Goal: Information Seeking & Learning: Find specific fact

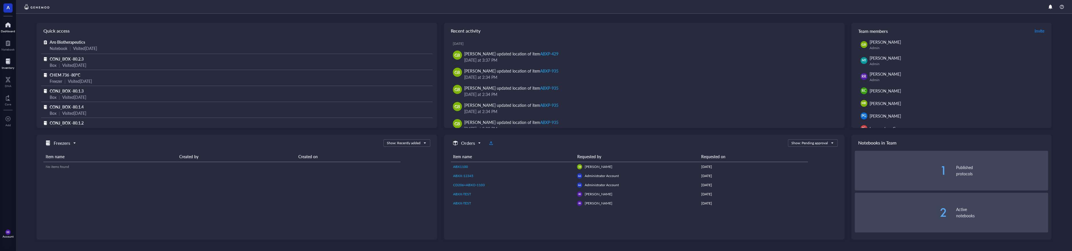
click at [11, 65] on div at bounding box center [8, 61] width 13 height 9
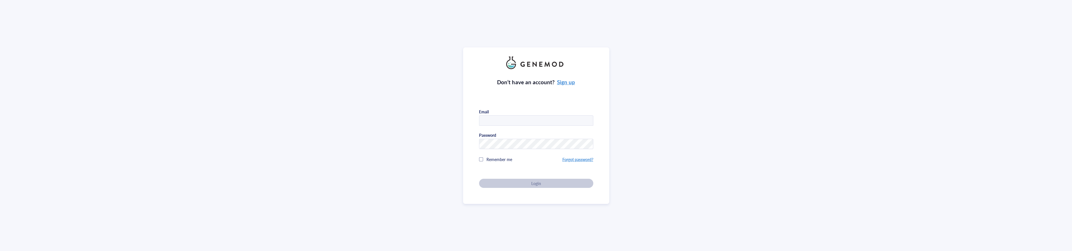
click at [359, 53] on div "Don’t have an account? Sign up Email Password Remember me Forgot password? Login" at bounding box center [536, 125] width 1072 height 251
type input "[EMAIL_ADDRESS][DOMAIN_NAME]"
click at [562, 178] on div "Don’t have an account? Sign up Email [EMAIL_ADDRESS][DOMAIN_NAME] Password Reme…" at bounding box center [536, 128] width 114 height 119
click at [562, 183] on div "Login" at bounding box center [536, 183] width 96 height 5
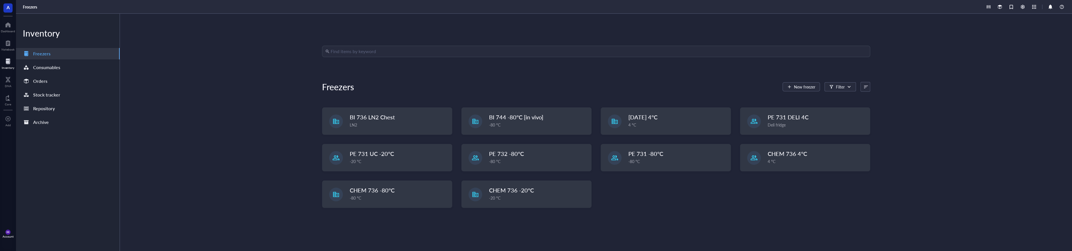
click at [382, 56] on input "search" at bounding box center [599, 51] width 536 height 11
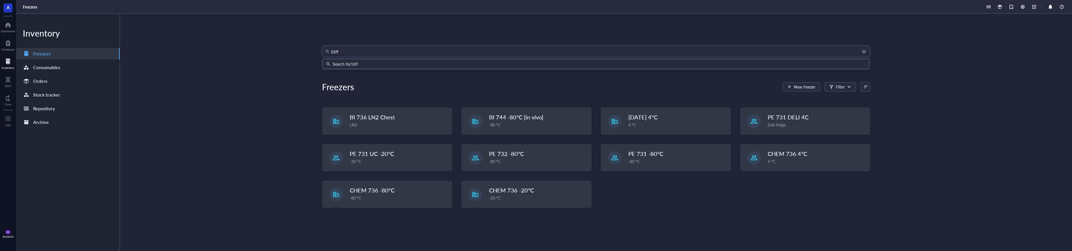
type input "1695"
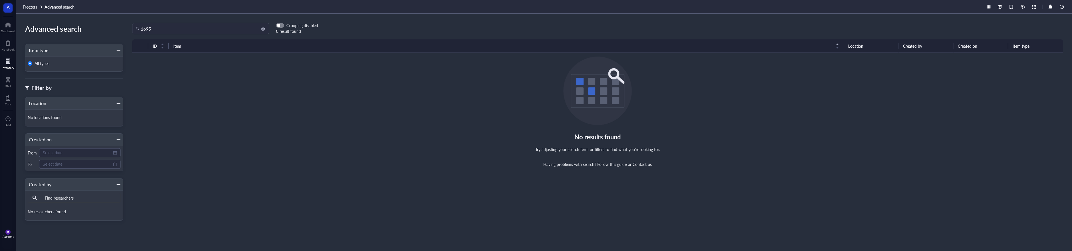
click at [198, 31] on input "1695" at bounding box center [203, 28] width 125 height 11
click at [279, 23] on span "button" at bounding box center [279, 25] width 7 height 4
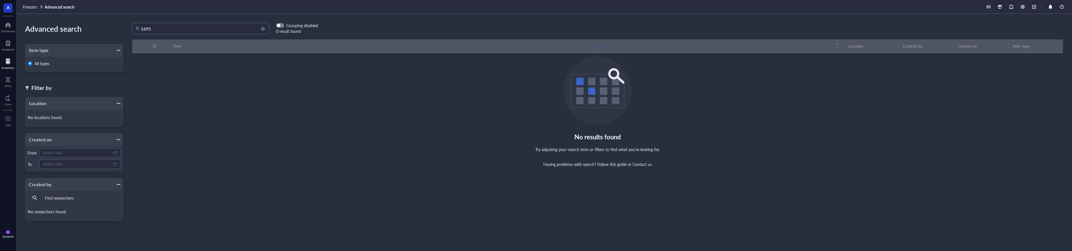
click at [212, 26] on input "1695" at bounding box center [203, 28] width 125 height 11
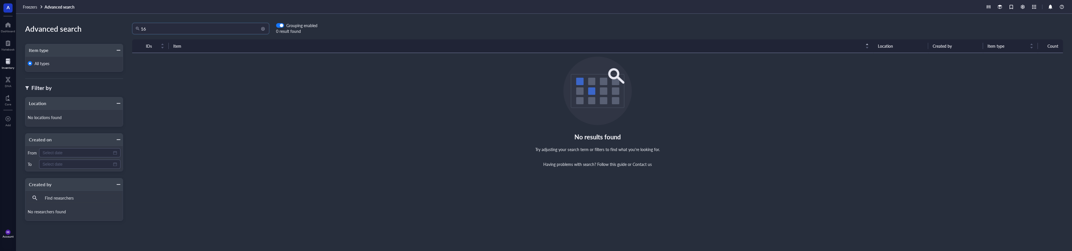
type input "1"
type input "[PERSON_NAME]-616"
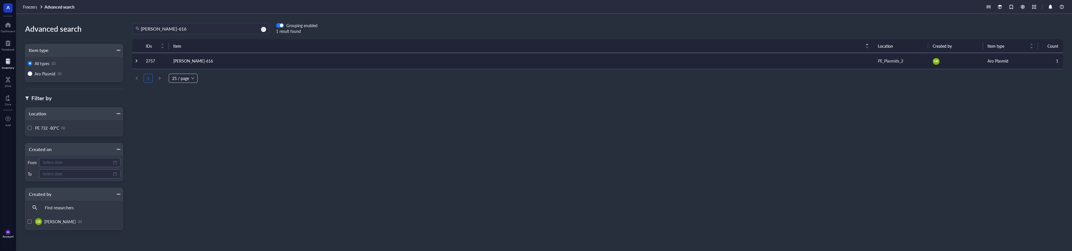
click at [135, 63] on td at bounding box center [136, 61] width 9 height 16
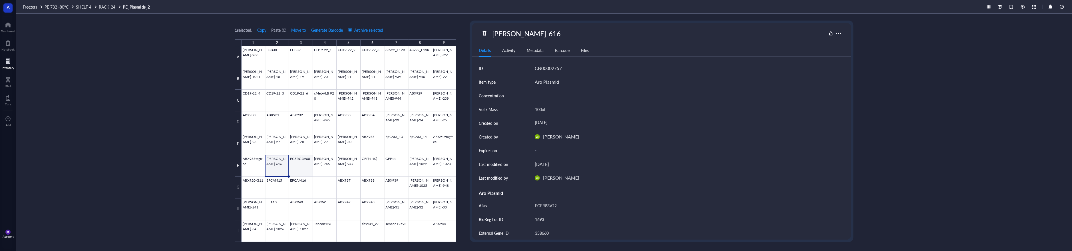
click at [300, 168] on div at bounding box center [348, 144] width 214 height 196
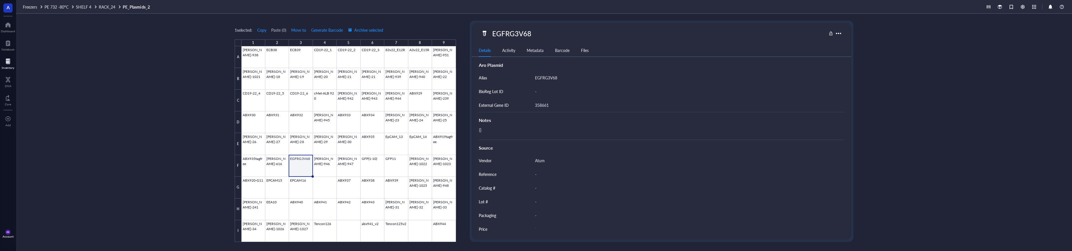
scroll to position [128, 0]
click at [113, 6] on span "RACK_24" at bounding box center [107, 7] width 17 height 6
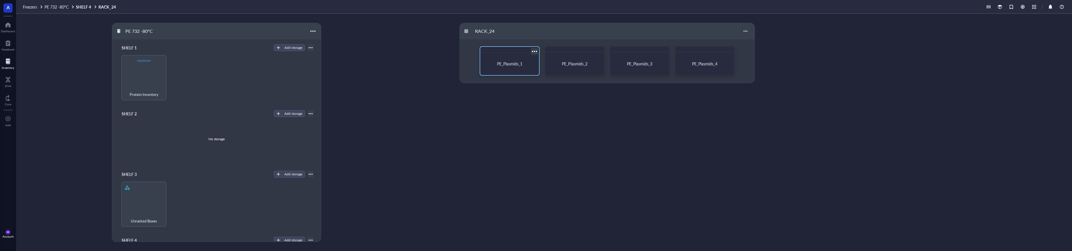
click at [518, 61] on div "PE_Plasmids_1" at bounding box center [509, 64] width 54 height 18
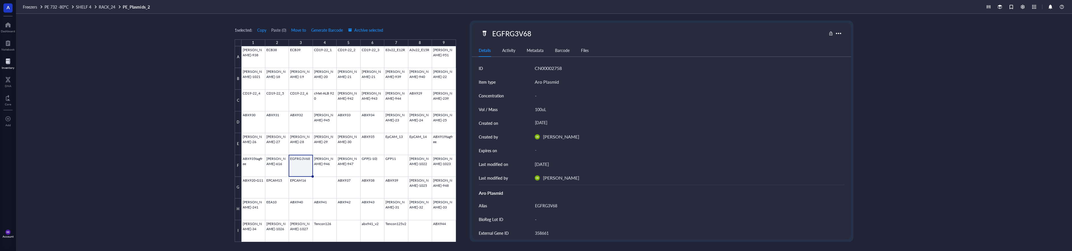
scroll to position [128, 0]
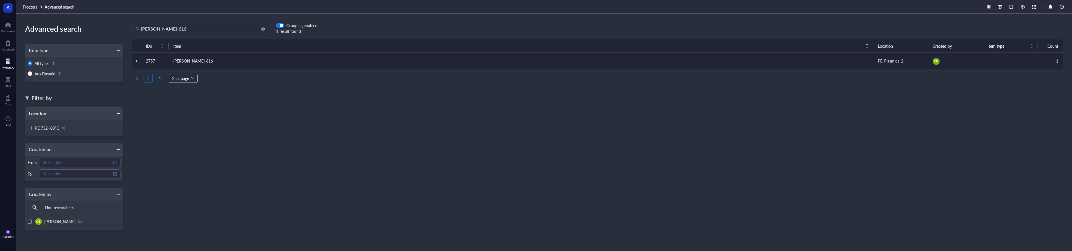
click at [218, 26] on input "[PERSON_NAME]-616" at bounding box center [203, 28] width 125 height 11
type input "A"
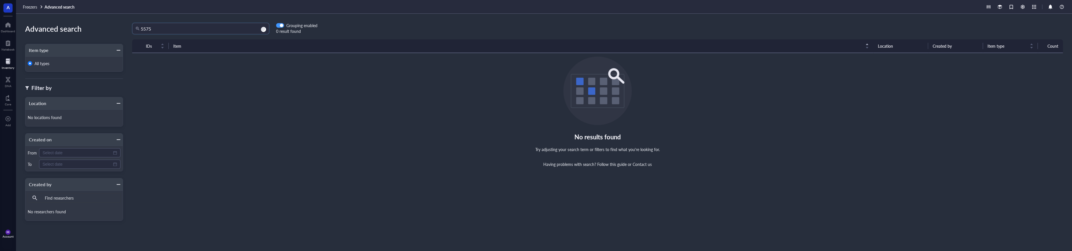
click at [281, 24] on div "button" at bounding box center [281, 25] width 3 height 3
click at [174, 31] on input "5575" at bounding box center [203, 28] width 125 height 11
type input "5"
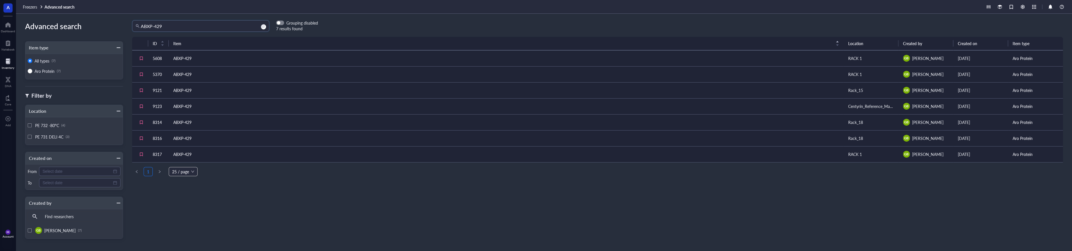
scroll to position [5, 0]
click at [172, 25] on input "ABXP-429" at bounding box center [203, 23] width 125 height 11
type input "ABXD-612"
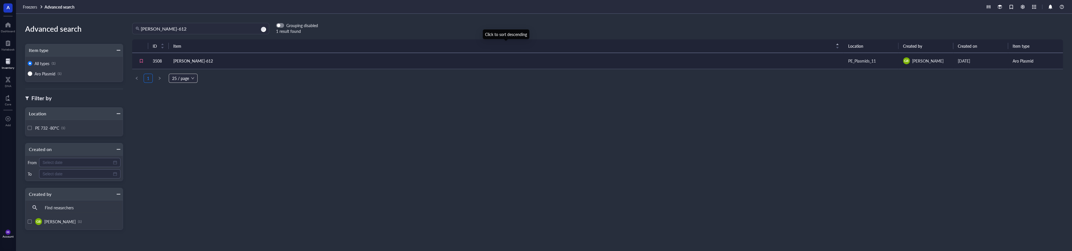
click at [241, 63] on td "ABXD-612" at bounding box center [506, 61] width 675 height 16
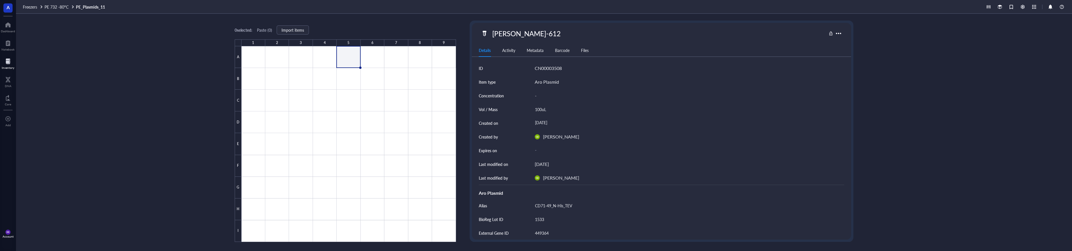
scroll to position [128, 0]
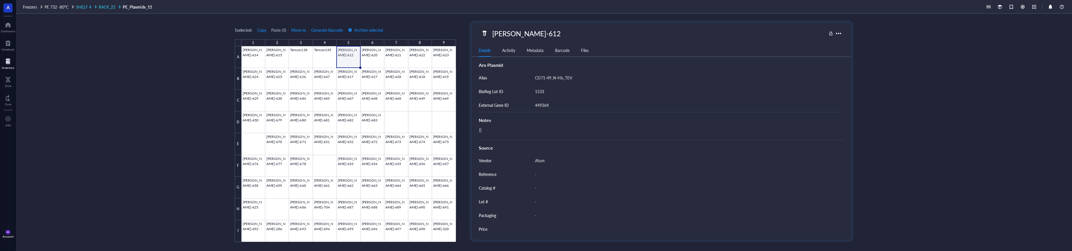
click at [108, 7] on span "RACK_22" at bounding box center [107, 7] width 17 height 6
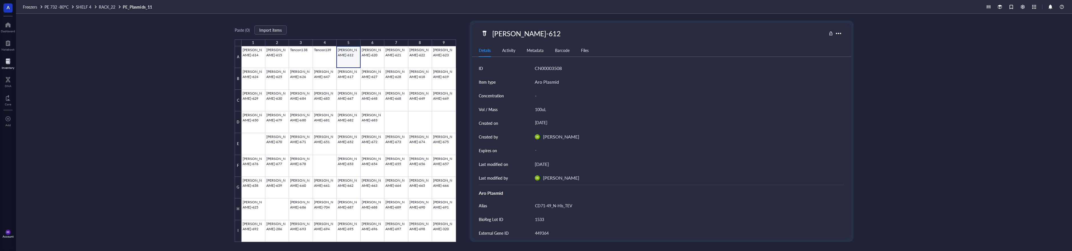
scroll to position [128, 0]
click at [105, 7] on span "RACK_22" at bounding box center [107, 7] width 17 height 6
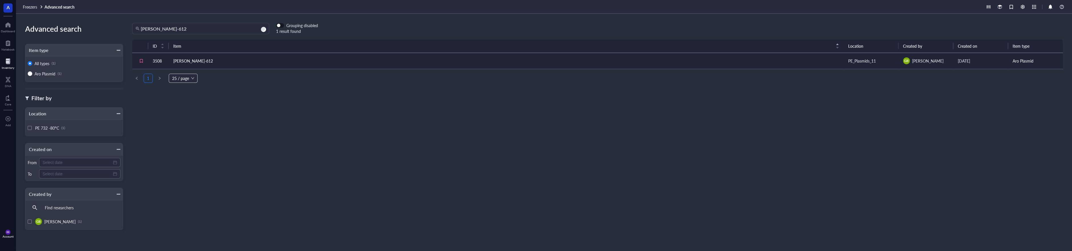
click at [281, 26] on span "button" at bounding box center [279, 25] width 7 height 4
click at [141, 63] on td at bounding box center [136, 61] width 9 height 16
click at [11, 63] on div at bounding box center [8, 61] width 13 height 9
